Goal: Check status: Check status

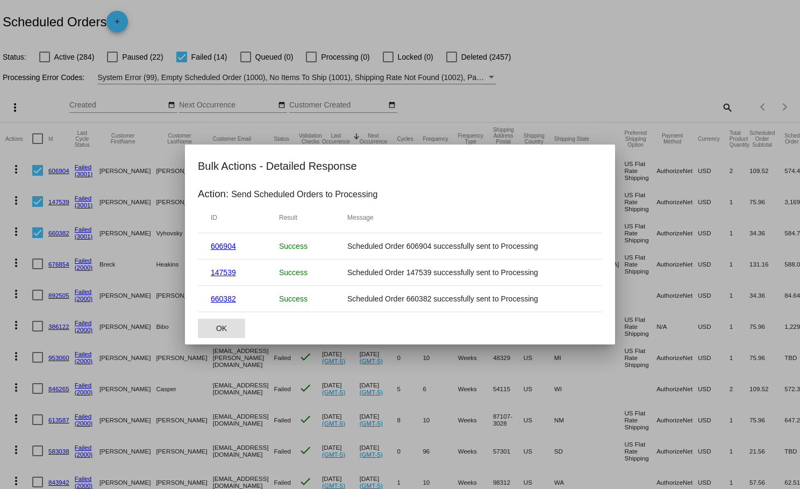
click at [220, 327] on span "OK" at bounding box center [221, 328] width 11 height 9
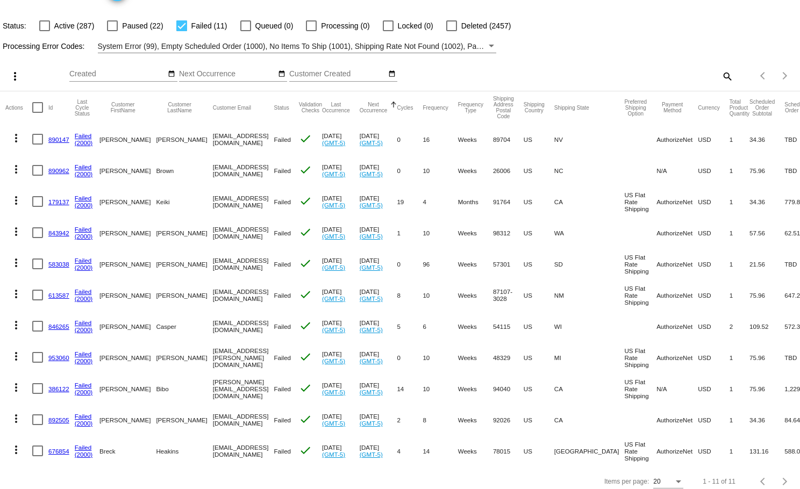
scroll to position [39, 0]
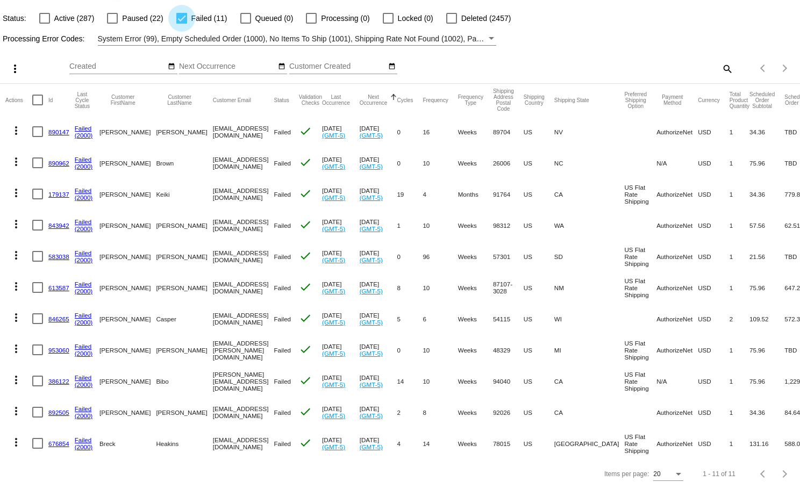
click at [182, 18] on div at bounding box center [181, 18] width 11 height 11
click at [182, 24] on input "Failed (11)" at bounding box center [181, 24] width 1 height 1
checkbox input "false"
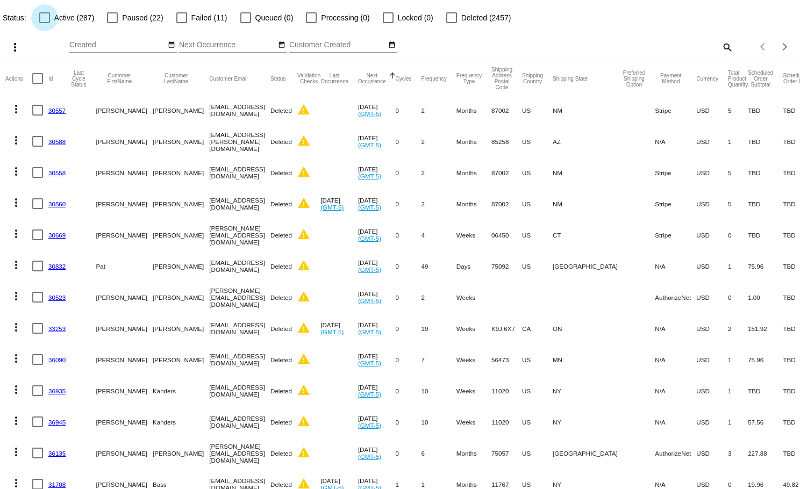
click at [45, 19] on div at bounding box center [44, 17] width 11 height 11
click at [45, 23] on input "Active (287)" at bounding box center [44, 23] width 1 height 1
checkbox input "true"
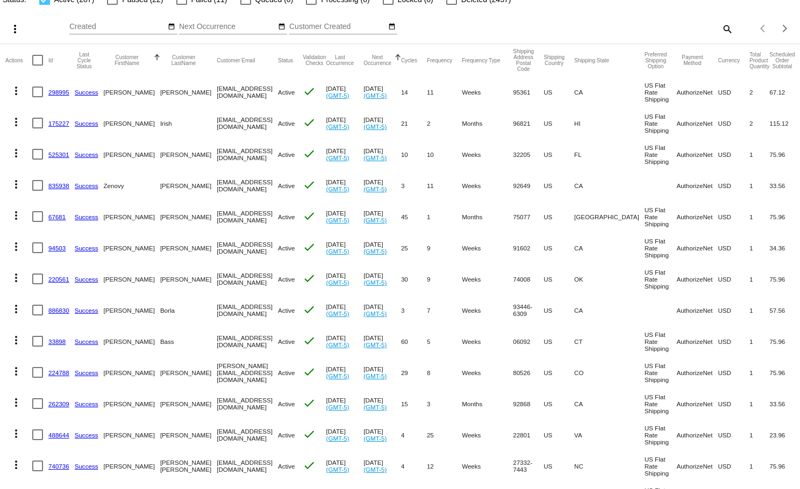
scroll to position [55, 0]
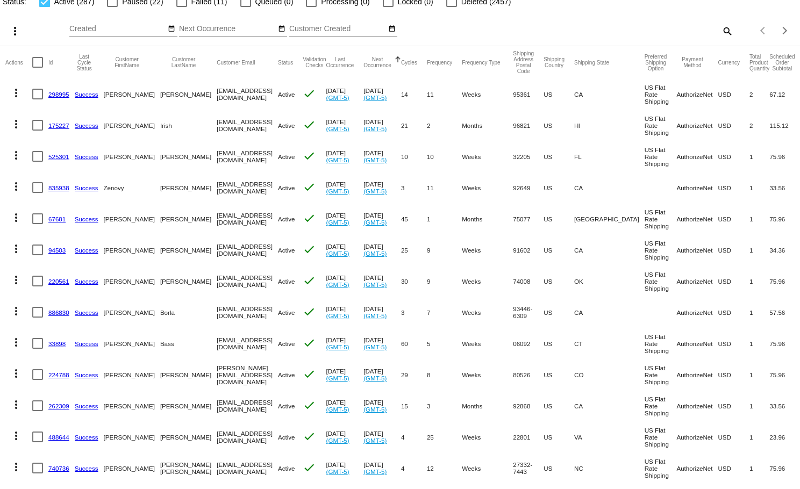
click at [726, 27] on mat-icon "search" at bounding box center [727, 31] width 13 height 17
click at [621, 32] on input "Search" at bounding box center [633, 29] width 199 height 9
type input "[PERSON_NAME]"
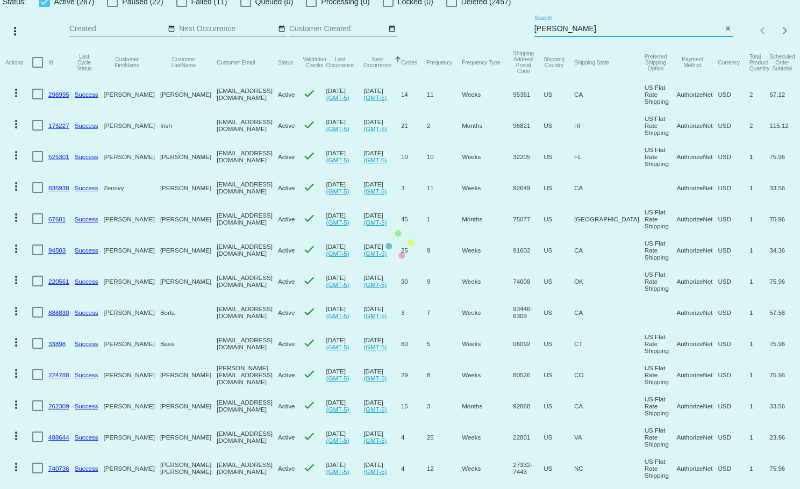
scroll to position [0, 0]
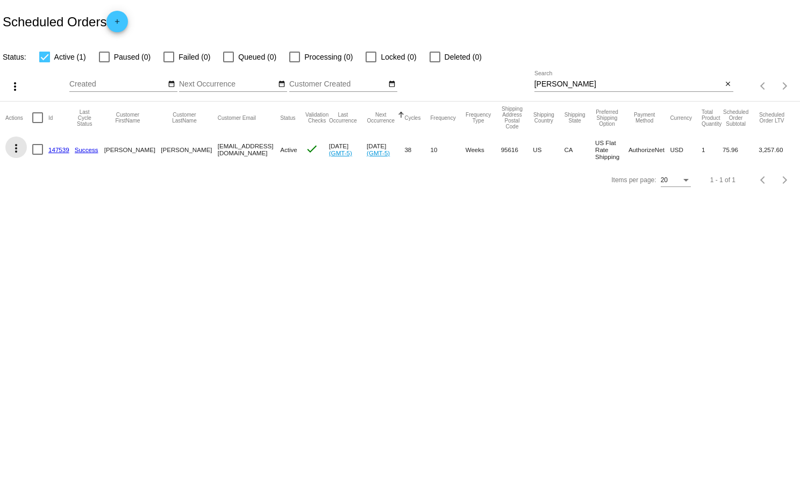
click at [15, 149] on mat-icon "more_vert" at bounding box center [16, 148] width 13 height 13
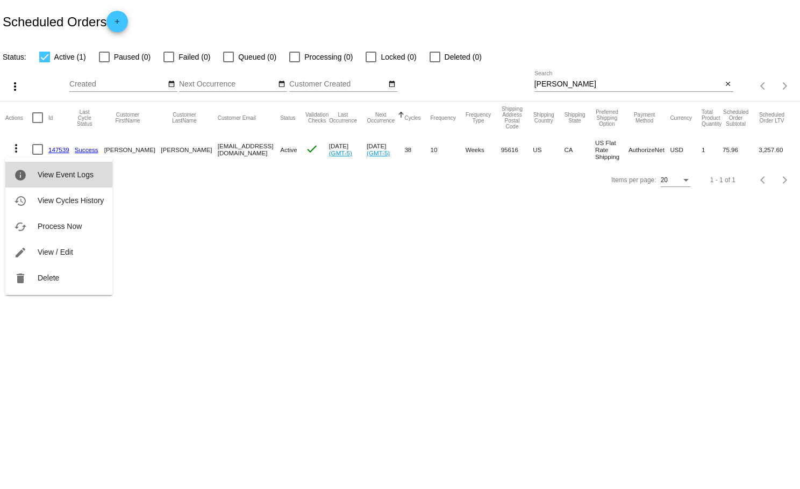
click at [47, 172] on span "View Event Logs" at bounding box center [66, 174] width 56 height 9
